Goal: Information Seeking & Learning: Understand process/instructions

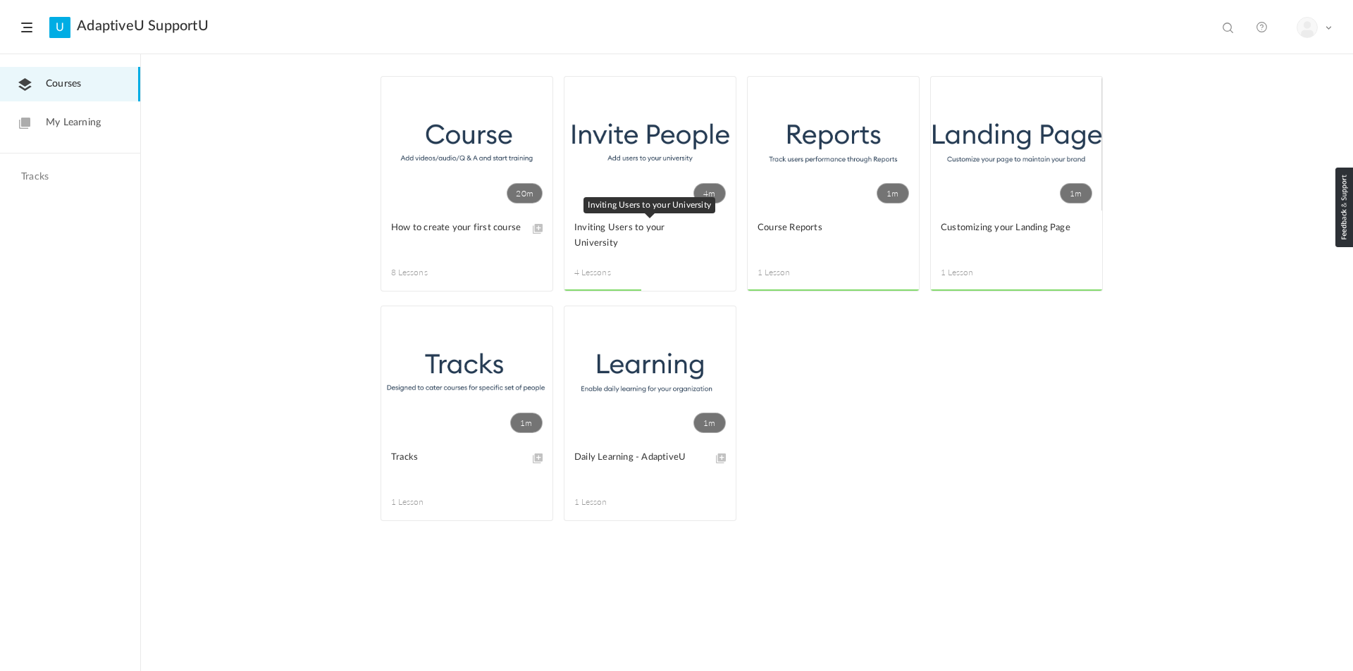
click at [631, 227] on span "Inviting Users to your University" at bounding box center [639, 236] width 130 height 31
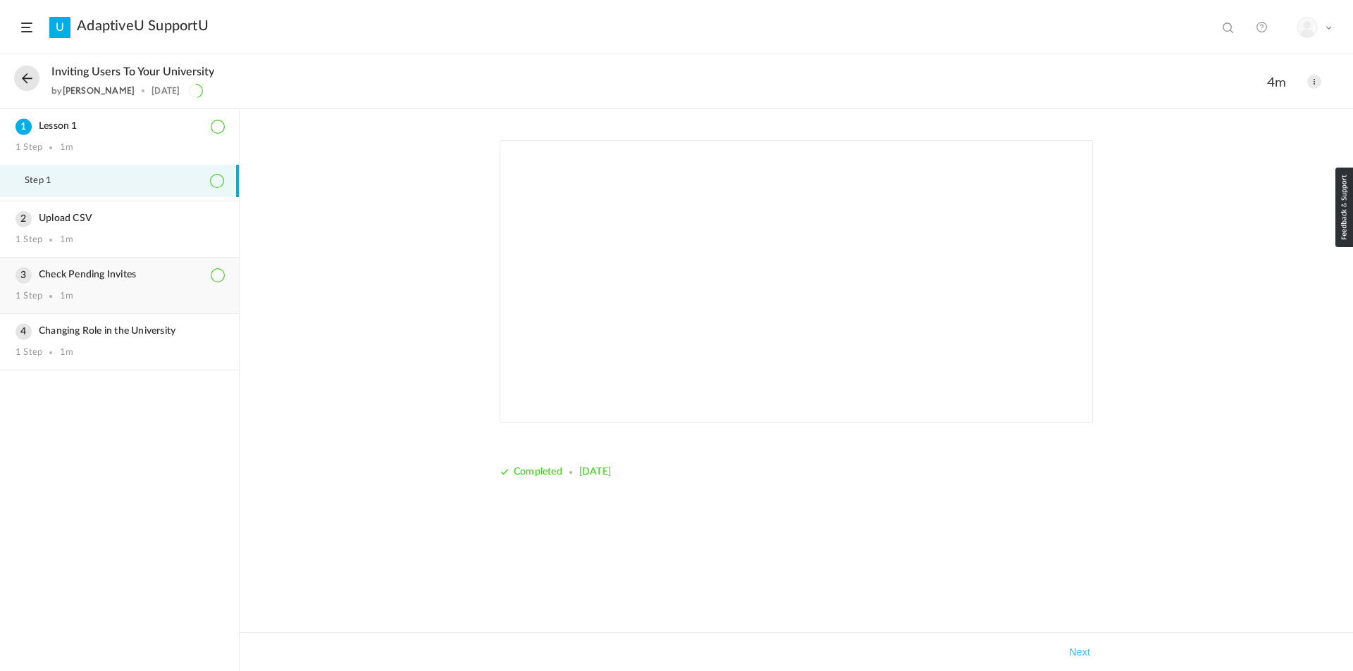
click at [122, 275] on h3 "Check Pending Invites" at bounding box center [120, 275] width 208 height 12
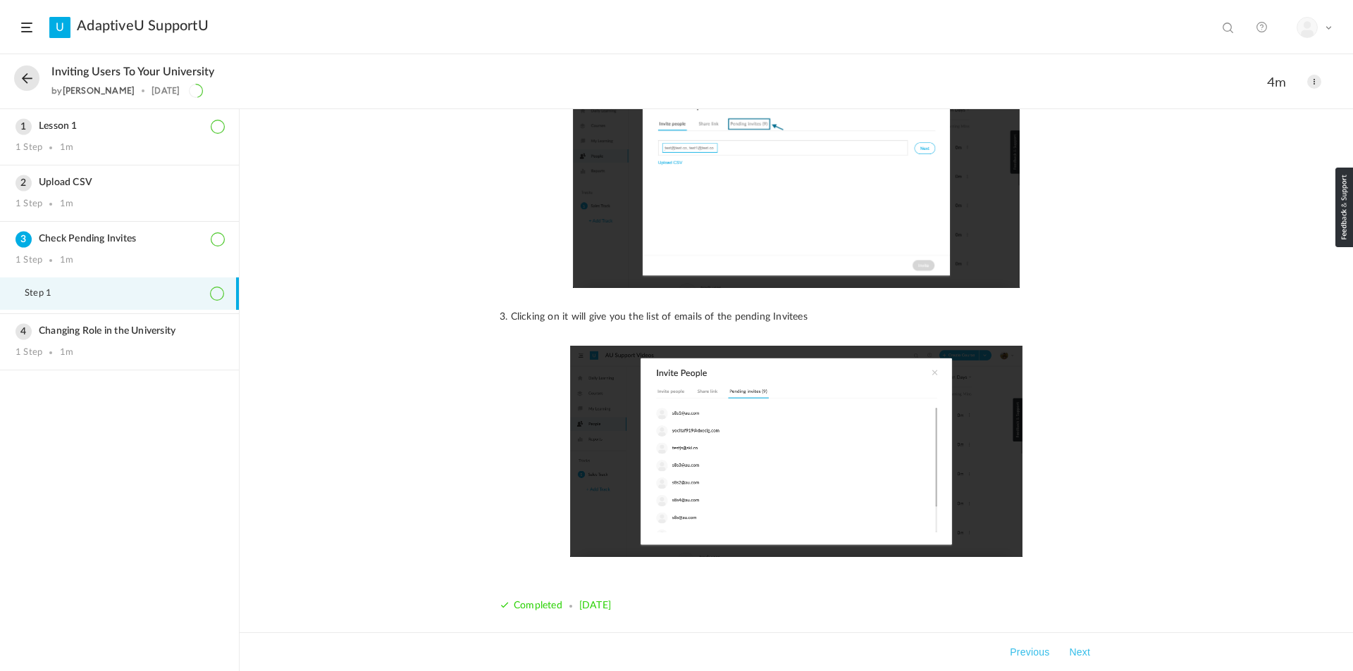
scroll to position [423, 0]
click at [1075, 656] on button "Next" at bounding box center [1079, 652] width 27 height 17
